Goal: Task Accomplishment & Management: Manage account settings

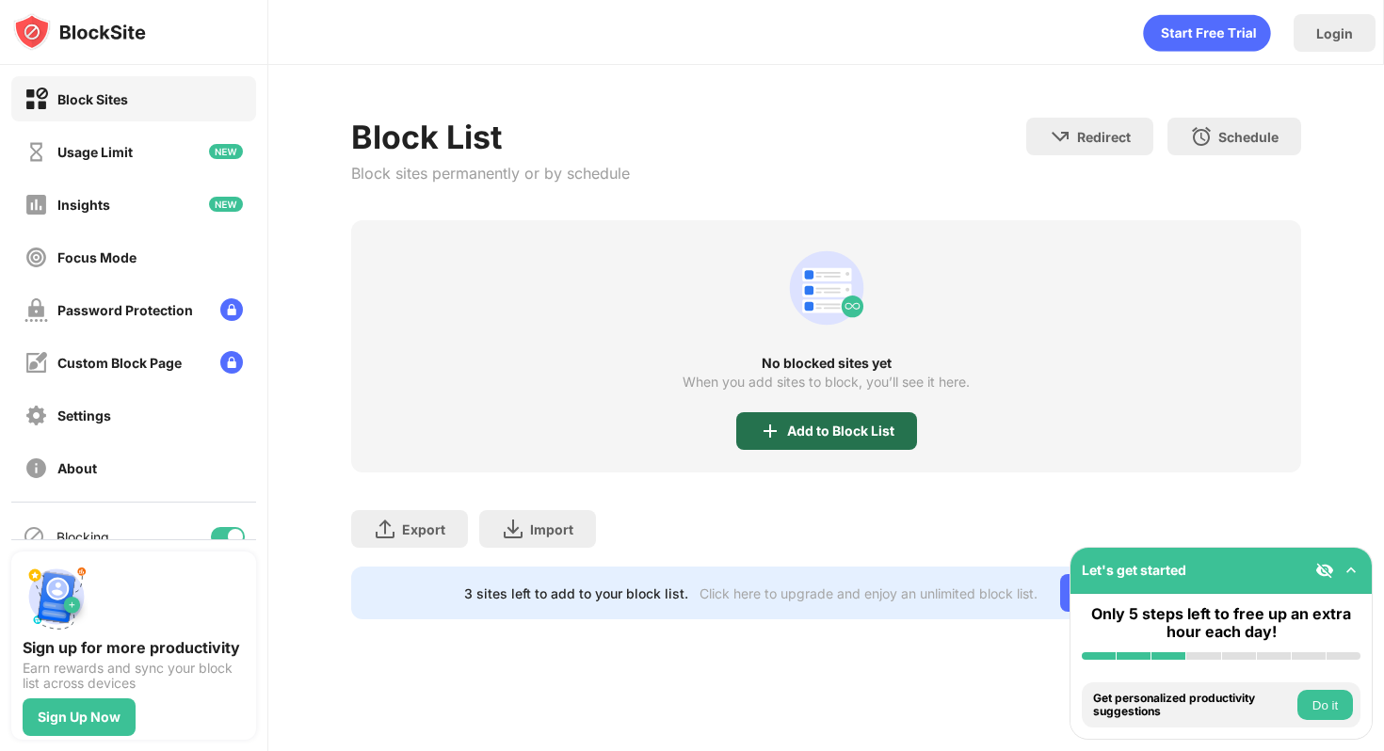
click at [836, 427] on div "Add to Block List" at bounding box center [840, 431] width 107 height 15
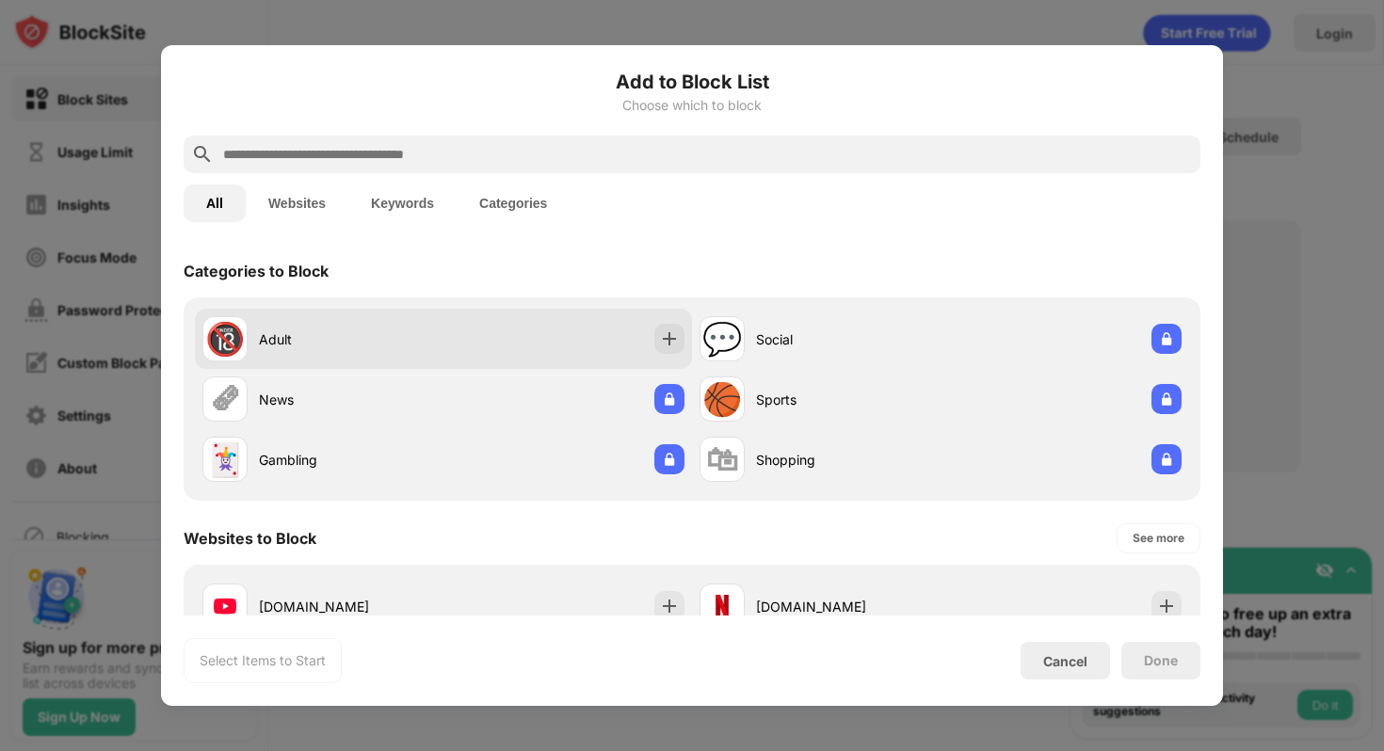
click at [233, 337] on div "🔞" at bounding box center [225, 339] width 40 height 39
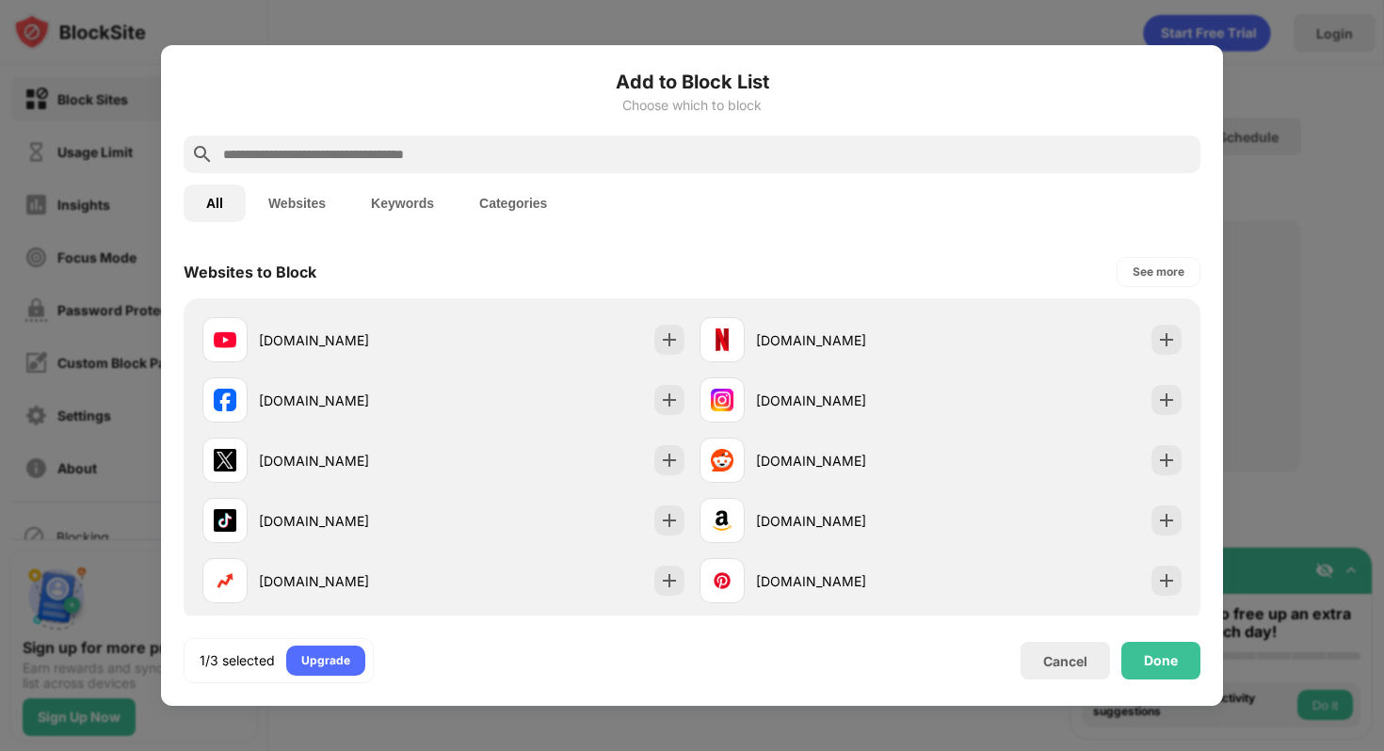
scroll to position [288, 0]
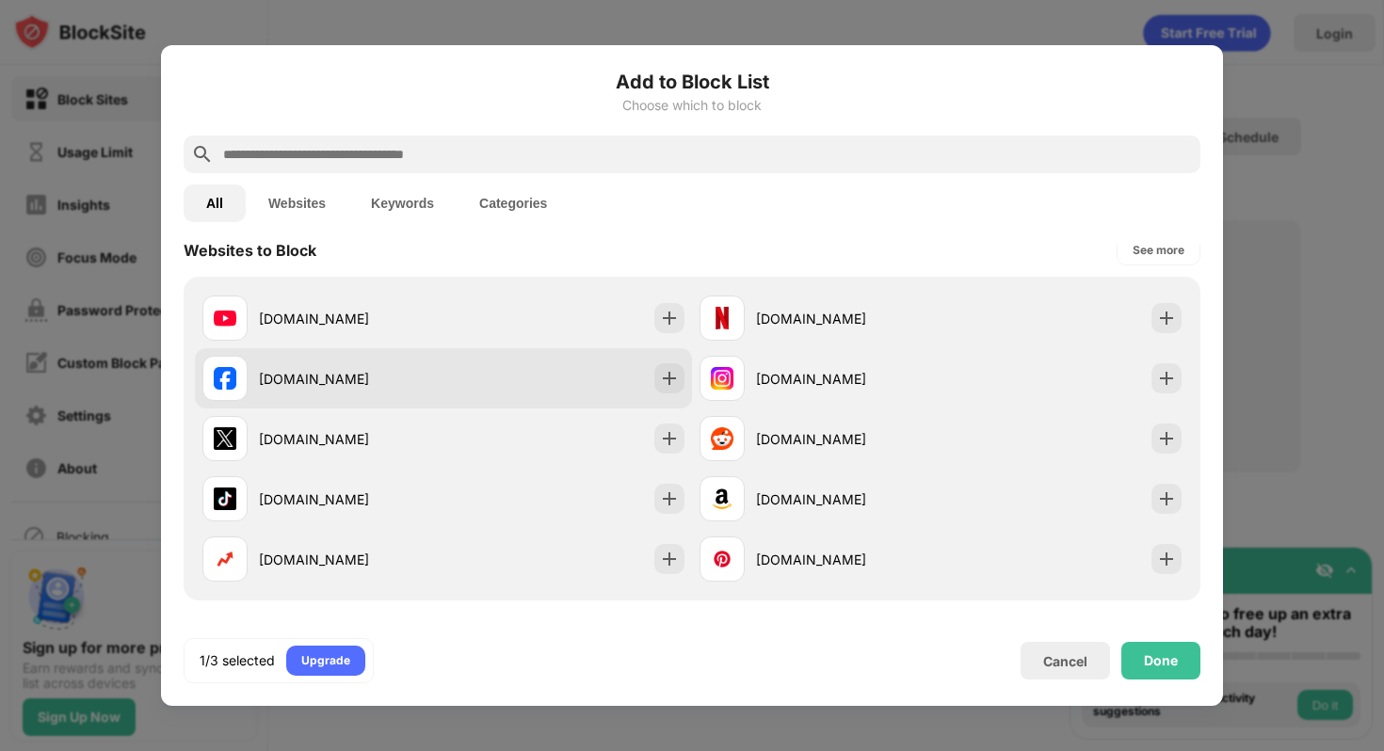
click at [523, 375] on div "[DOMAIN_NAME]" at bounding box center [443, 378] width 497 height 60
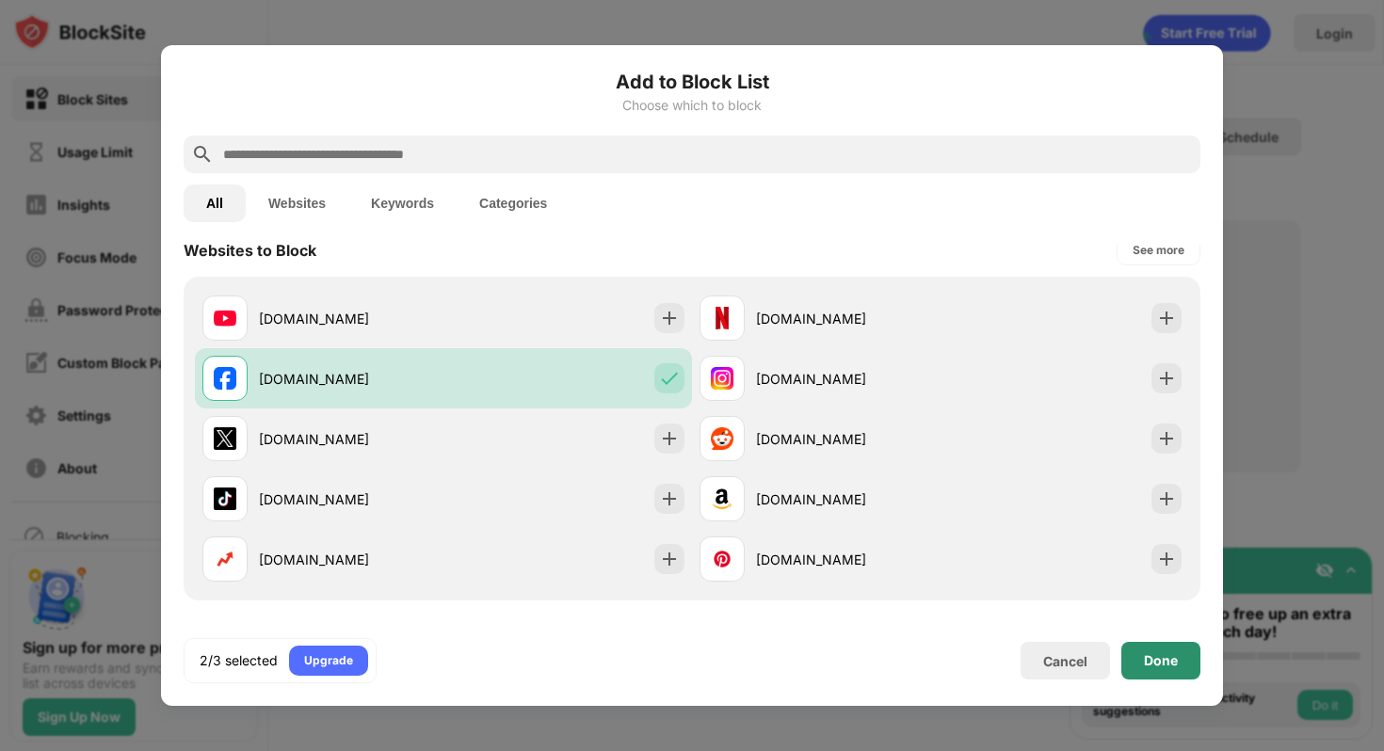
click at [1169, 668] on div "Done" at bounding box center [1161, 660] width 34 height 15
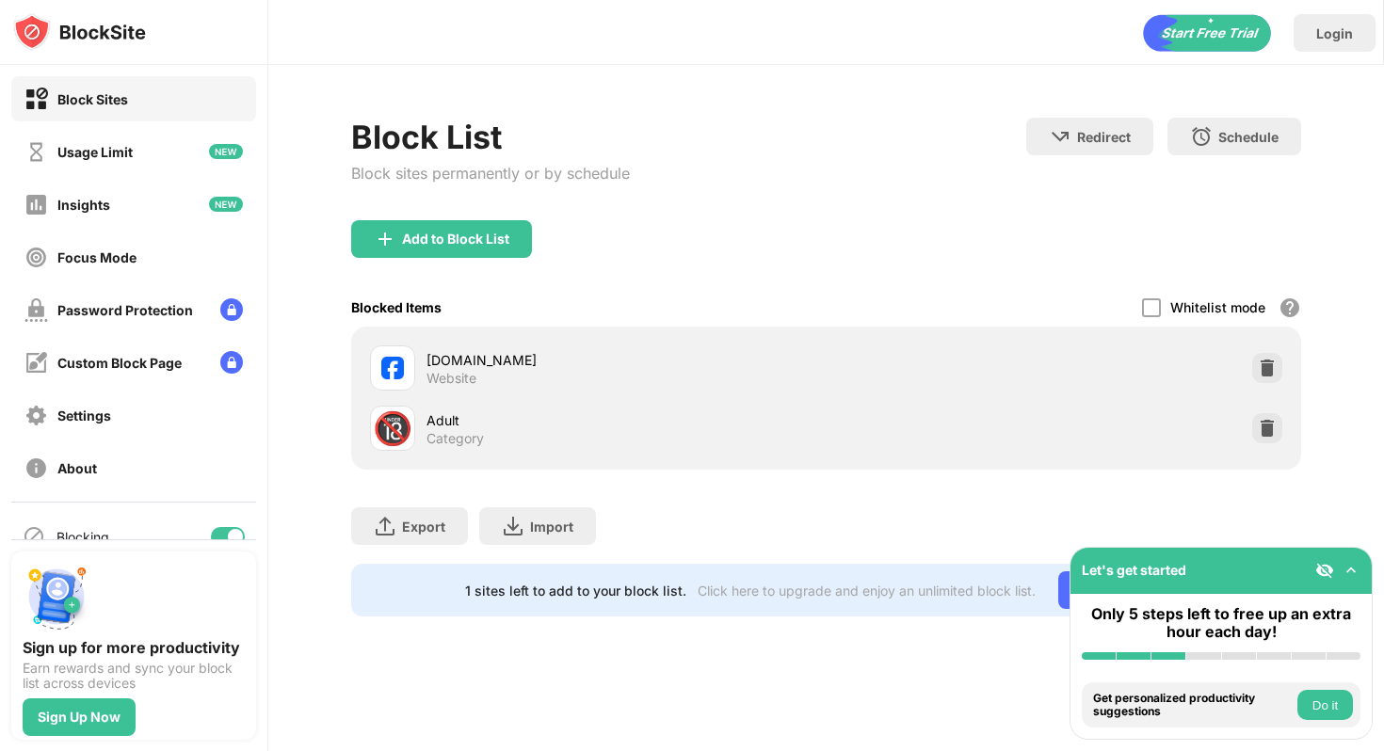
scroll to position [318, 0]
